Goal: Information Seeking & Learning: Learn about a topic

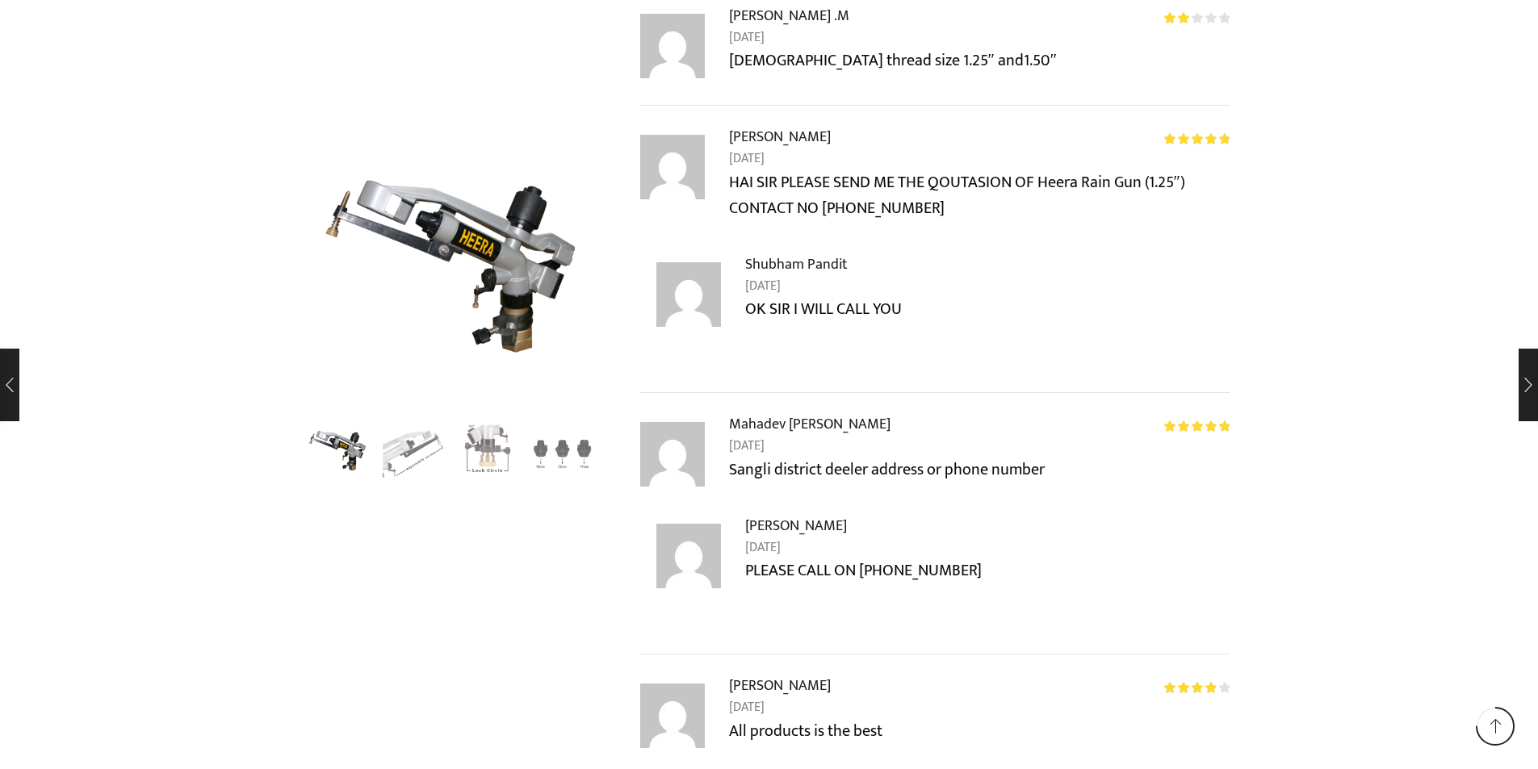
scroll to position [5004, 0]
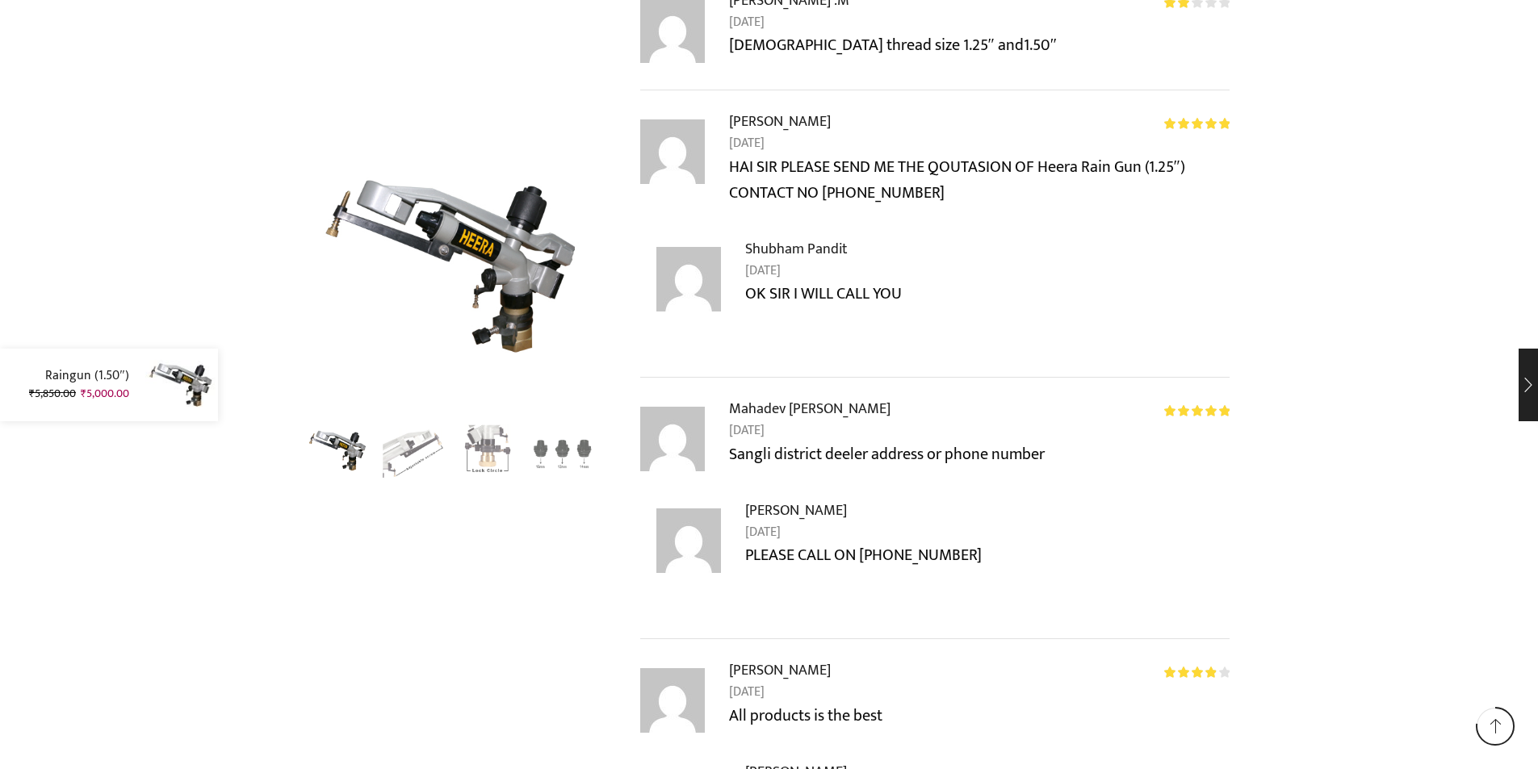
click at [186, 387] on img at bounding box center [181, 385] width 73 height 73
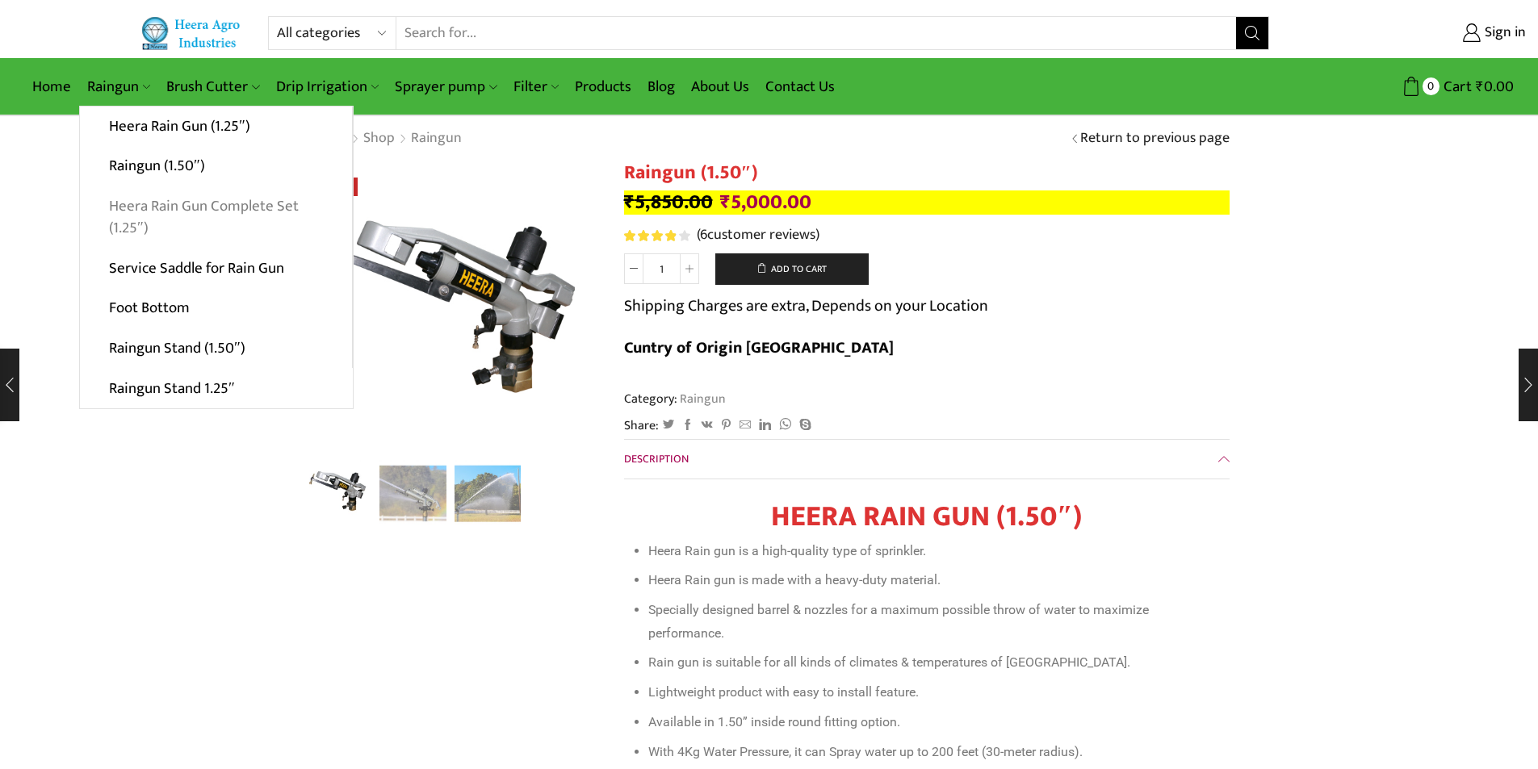
click at [144, 216] on link "Heera Rain Gun Complete Set (1.25″)" at bounding box center [216, 217] width 272 height 62
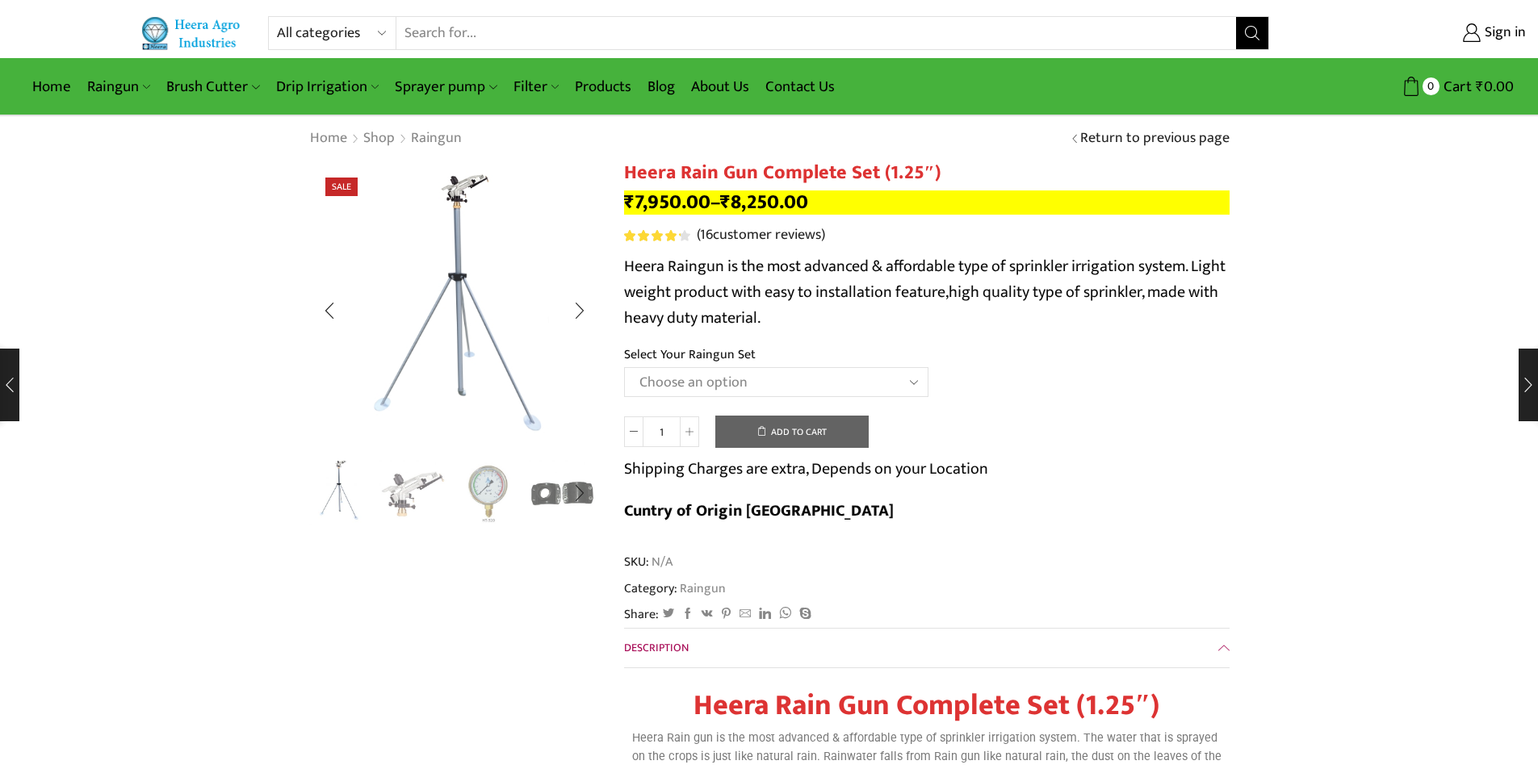
click at [350, 502] on img "1 / 5" at bounding box center [338, 491] width 67 height 67
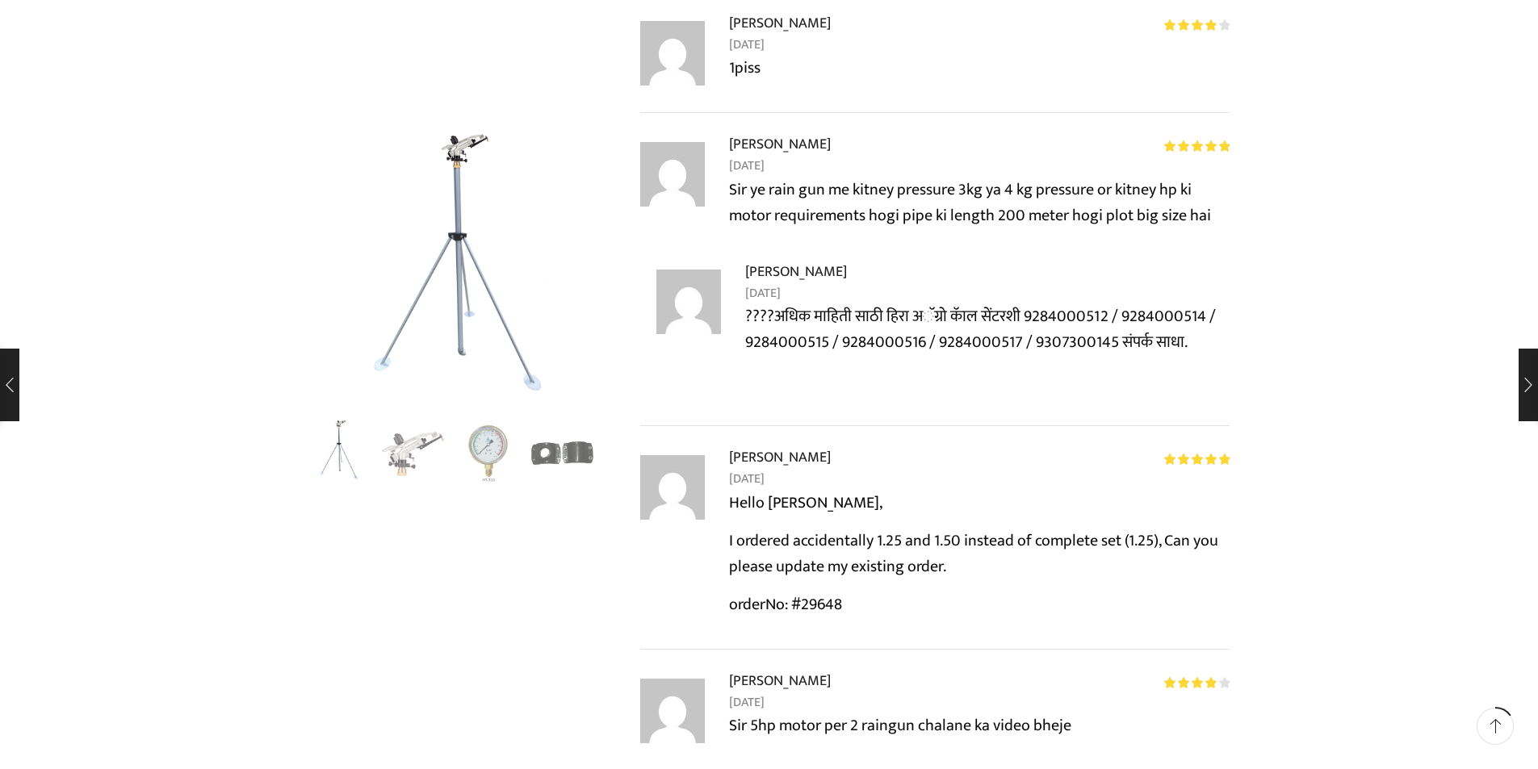
scroll to position [2099, 0]
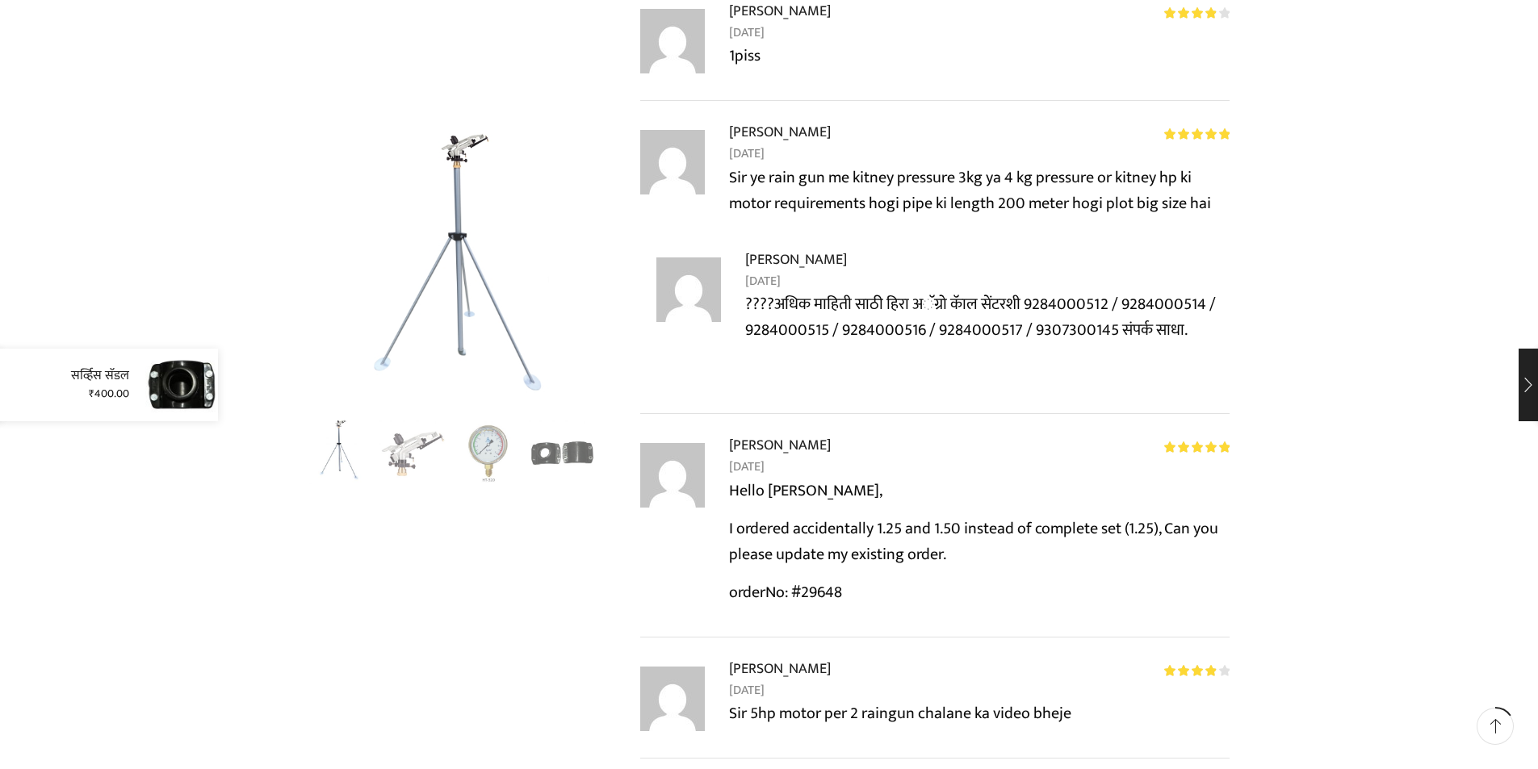
click at [2, 397] on div "सर्व्हिस सॅडल ₹ 400.00" at bounding box center [109, 385] width 218 height 73
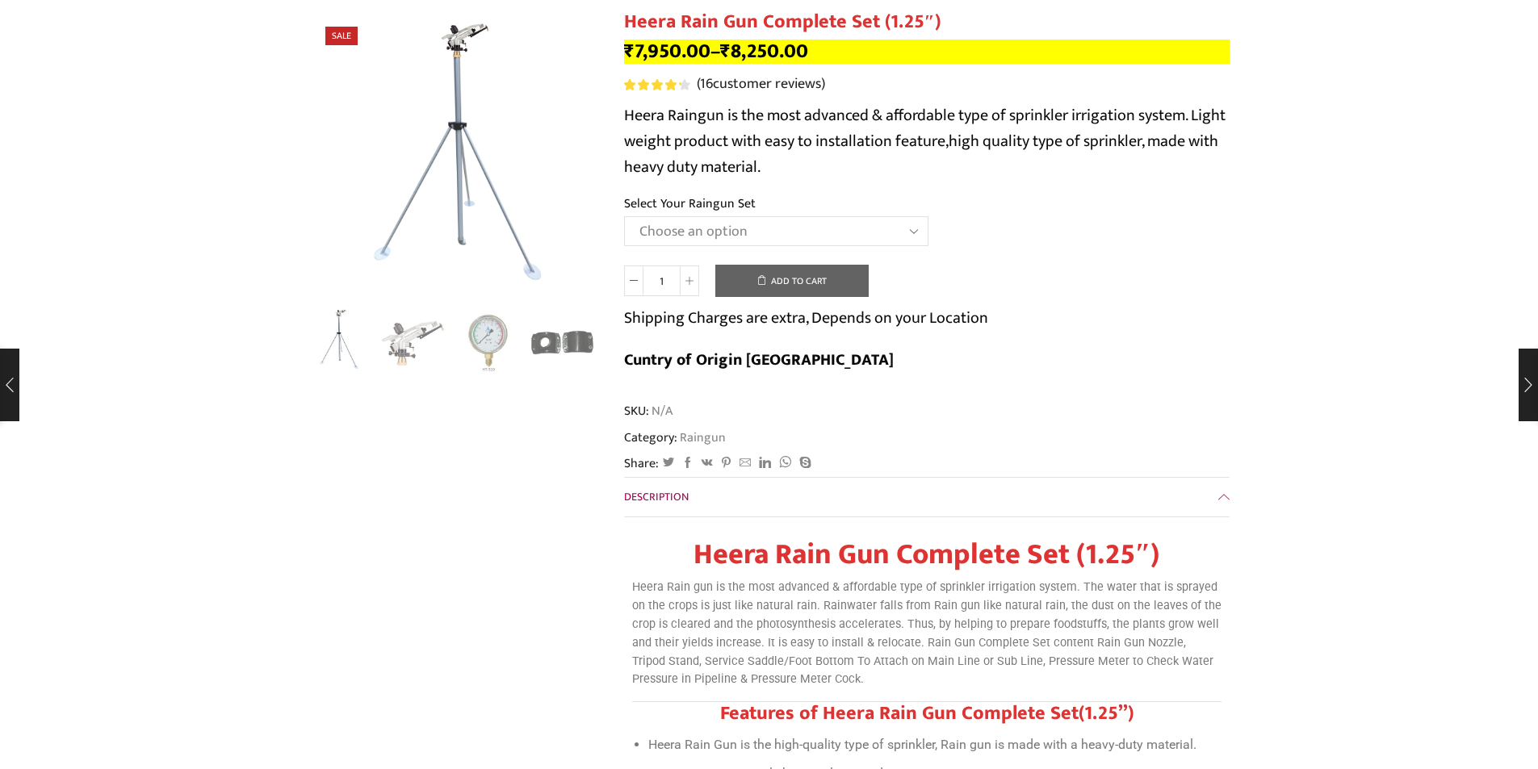
scroll to position [0, 0]
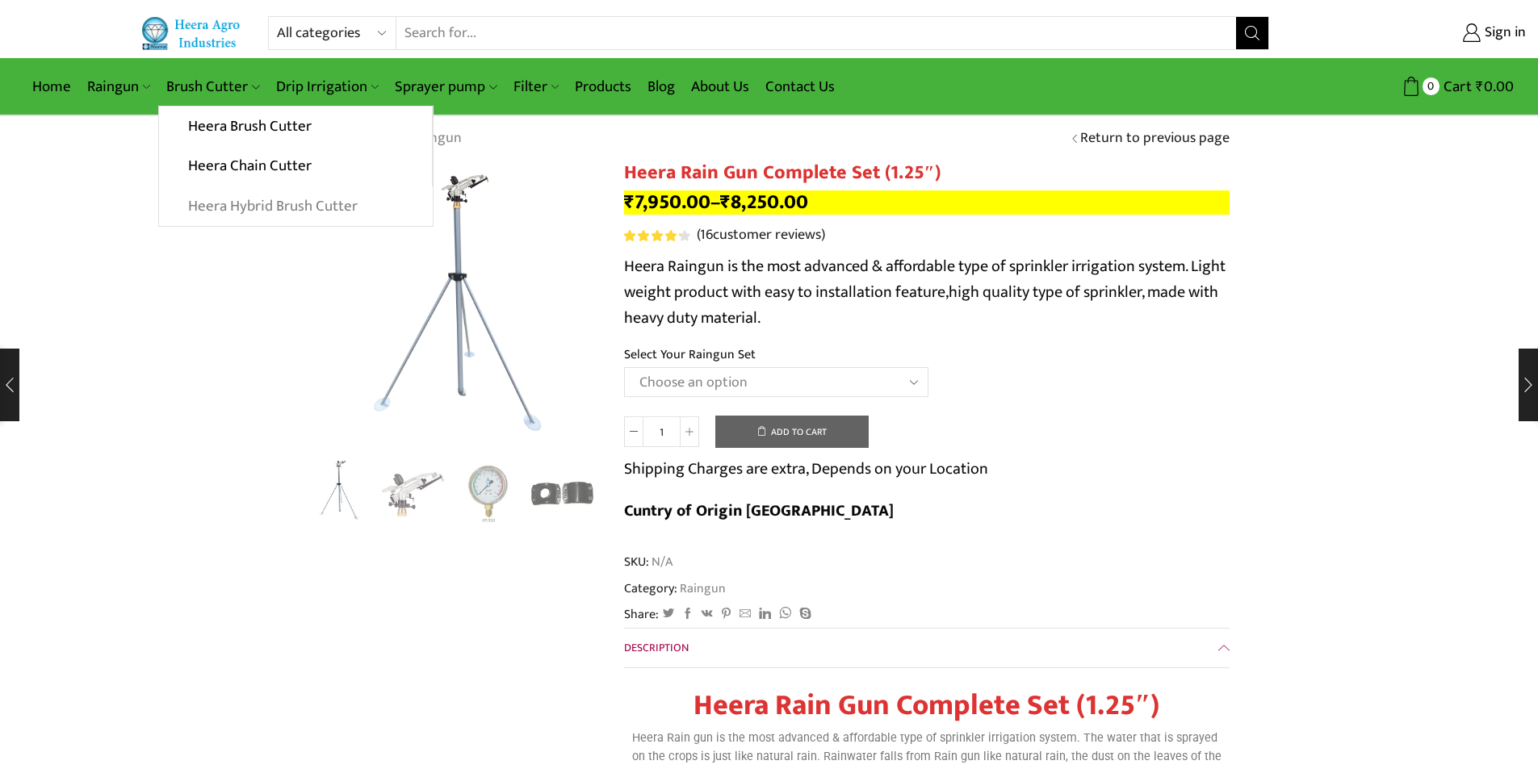
click at [283, 206] on link "Heera Hybrid Brush Cutter" at bounding box center [295, 206] width 273 height 40
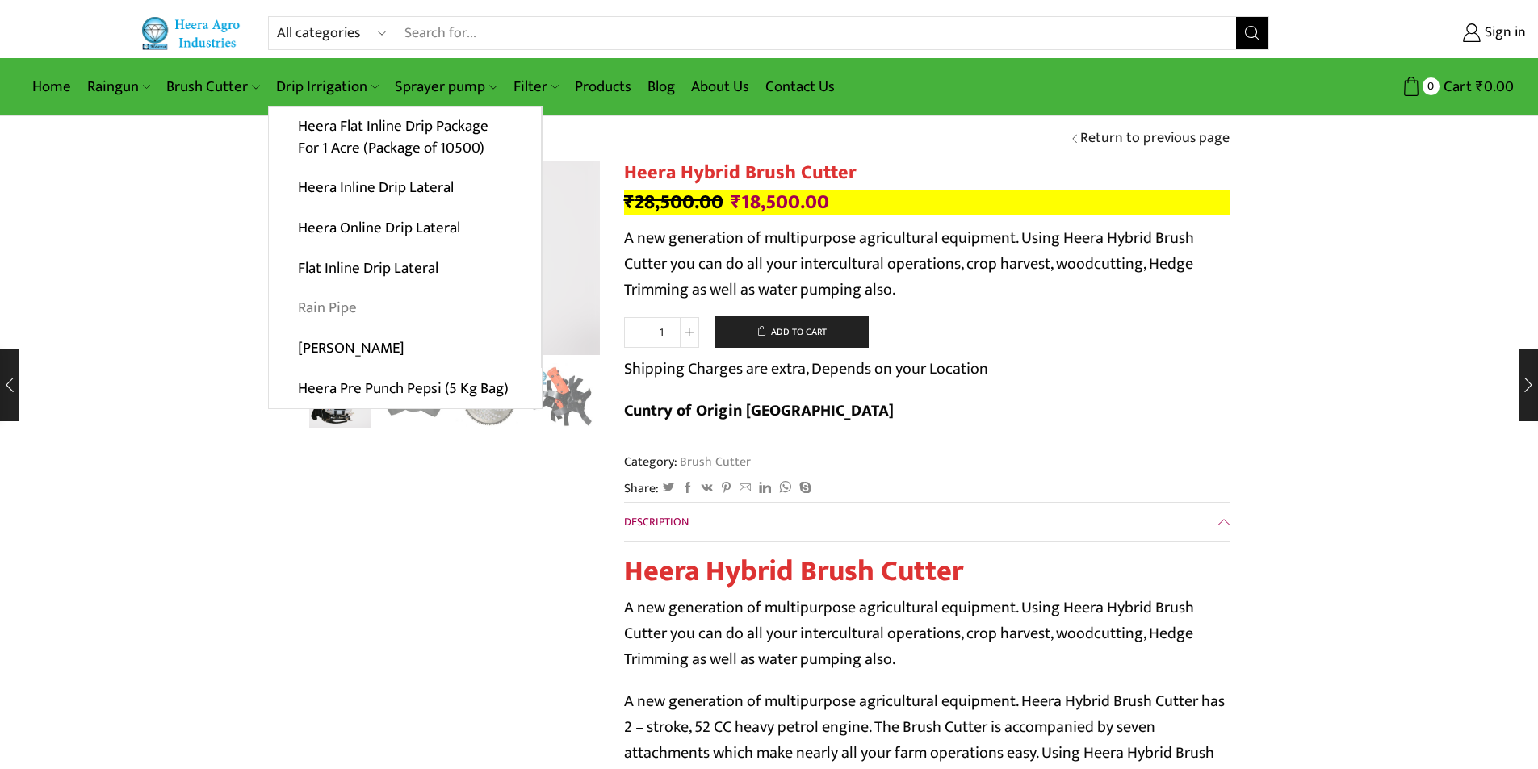
click at [325, 313] on link "Rain Pipe" at bounding box center [405, 308] width 272 height 40
